Goal: Task Accomplishment & Management: Complete application form

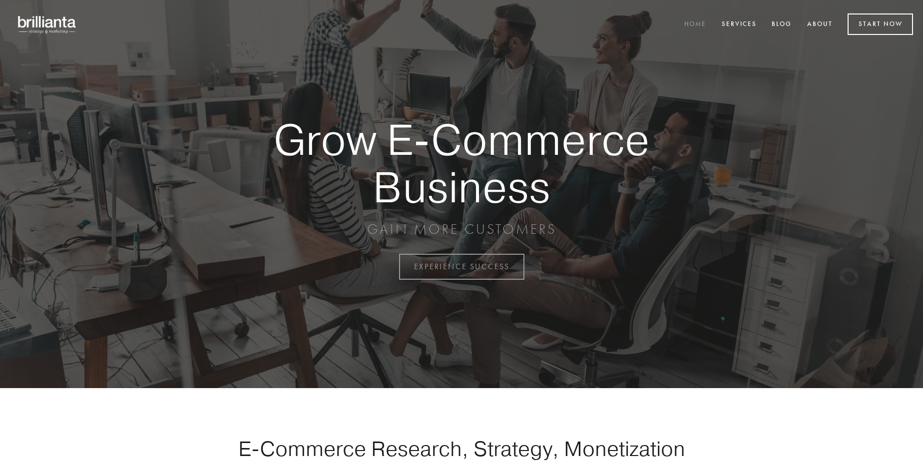
scroll to position [2618, 0]
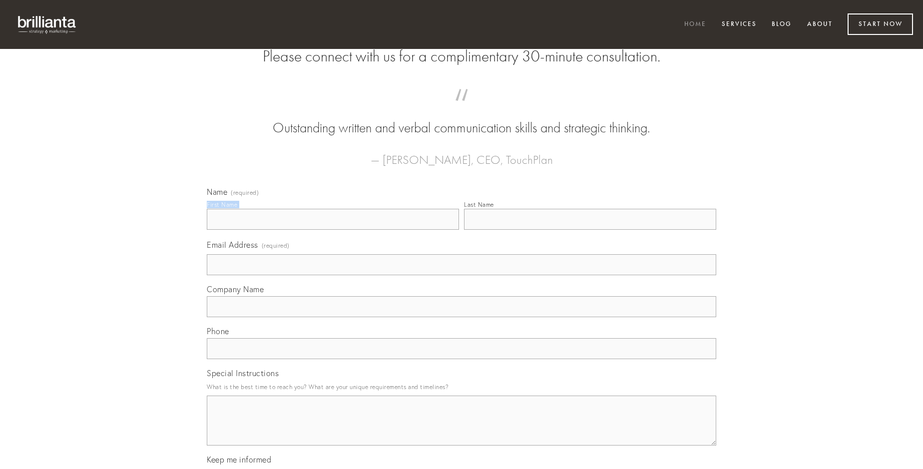
type input "[PERSON_NAME] DVM"
click at [590, 230] on input "Last Name" at bounding box center [590, 219] width 252 height 21
type input "[PERSON_NAME] DVM"
click at [461, 275] on input "Email Address (required)" at bounding box center [461, 264] width 509 height 21
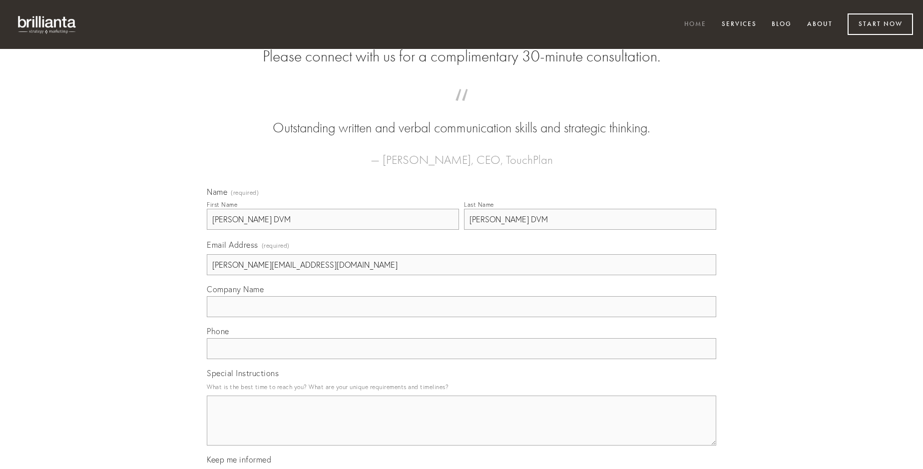
type input "[PERSON_NAME][EMAIL_ADDRESS][DOMAIN_NAME]"
click at [461, 317] on input "Company Name" at bounding box center [461, 306] width 509 height 21
type input "decretum"
click at [461, 359] on input "text" at bounding box center [461, 348] width 509 height 21
click at [461, 429] on textarea "Special Instructions" at bounding box center [461, 421] width 509 height 50
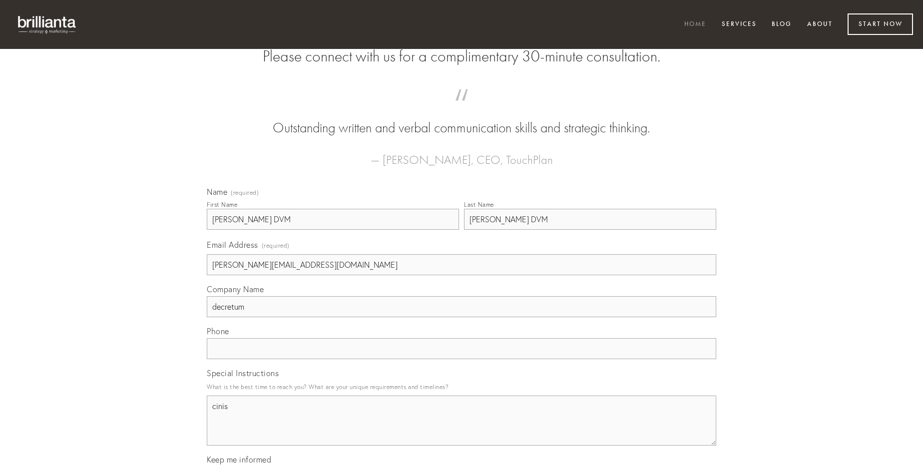
type textarea "cinis"
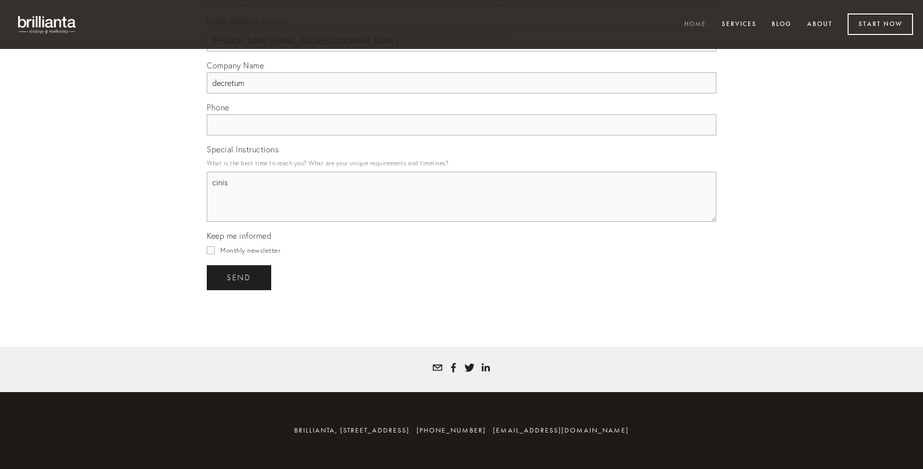
click at [240, 277] on span "send" at bounding box center [239, 277] width 24 height 9
